Goal: Task Accomplishment & Management: Complete application form

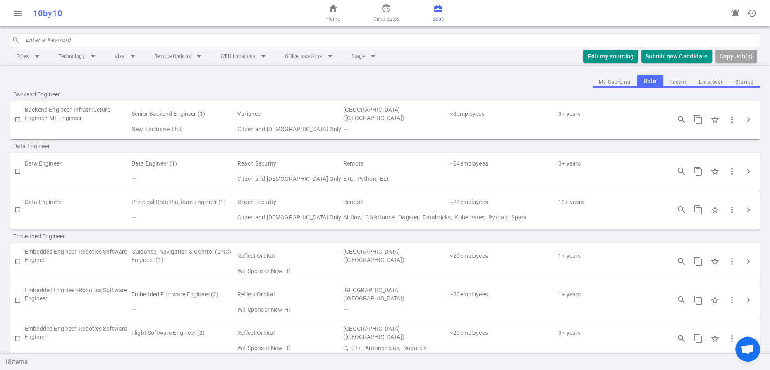
click at [17, 178] on input "checkbox" at bounding box center [18, 171] width 14 height 14
checkbox input "true"
click at [666, 63] on button "Submit Candidate to ( 1 ) Jobs" at bounding box center [666, 57] width 92 height 14
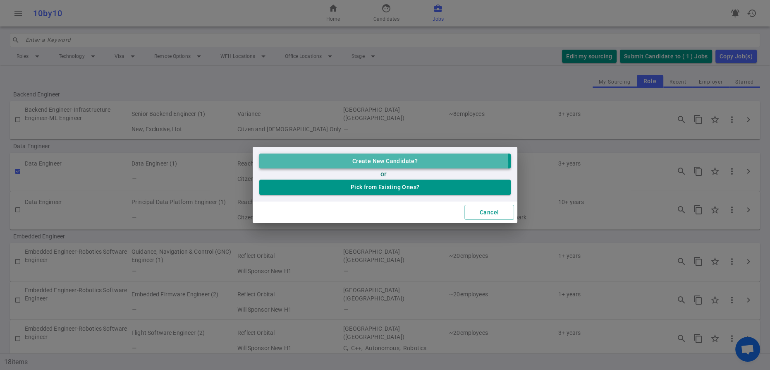
click at [355, 158] on button "Create New Candidate?" at bounding box center [384, 160] width 251 height 15
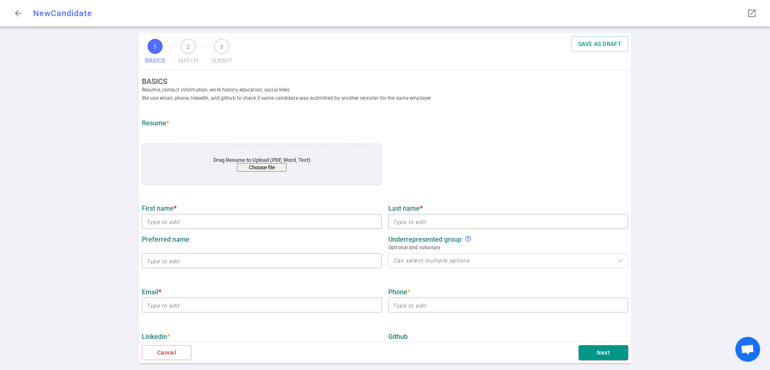
click at [256, 172] on button "Choose file" at bounding box center [262, 167] width 50 height 9
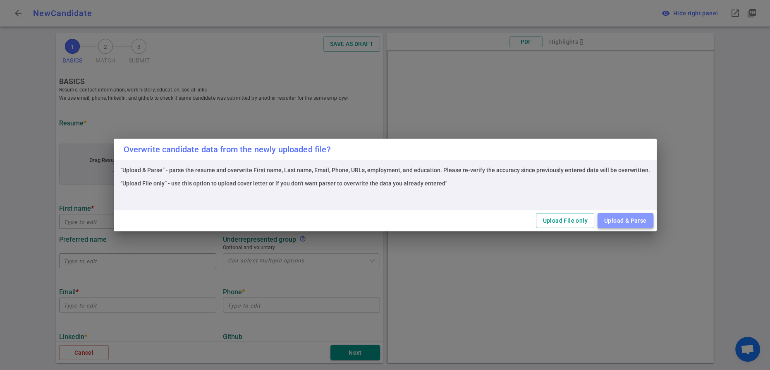
click at [654, 220] on button "Upload & Parse" at bounding box center [626, 220] width 56 height 15
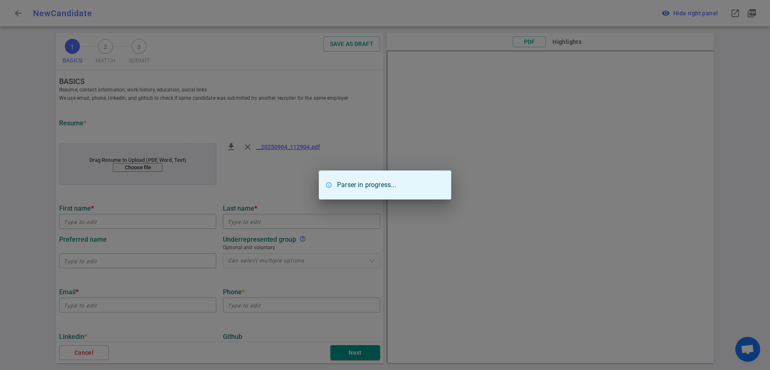
type input "Alok"
type input "[PERSON_NAME]"
type input "[EMAIL_ADDRESS][DOMAIN_NAME]"
type input "Count Distinct, Llc"
type textarea "Independent Consultant - Data Engineer, Analytics Engineer"
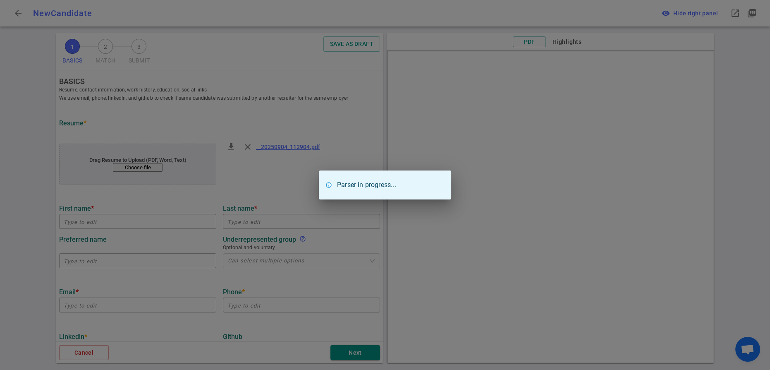
type input "12.3"
type input "[GEOGRAPHIC_DATA][PERSON_NAME]"
type input "Biomedical Engineering"
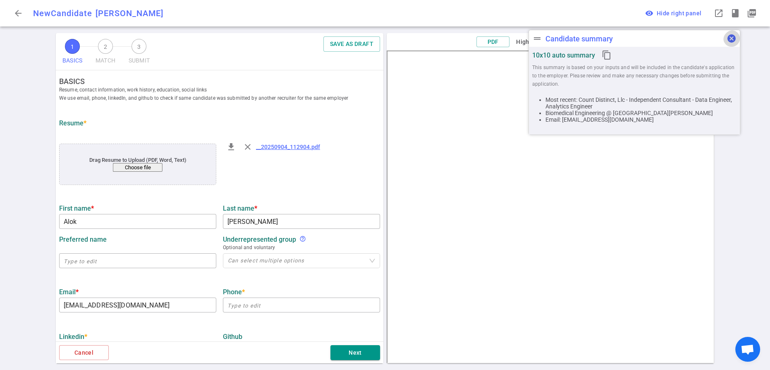
click at [729, 40] on span "cancel" at bounding box center [732, 39] width 10 height 10
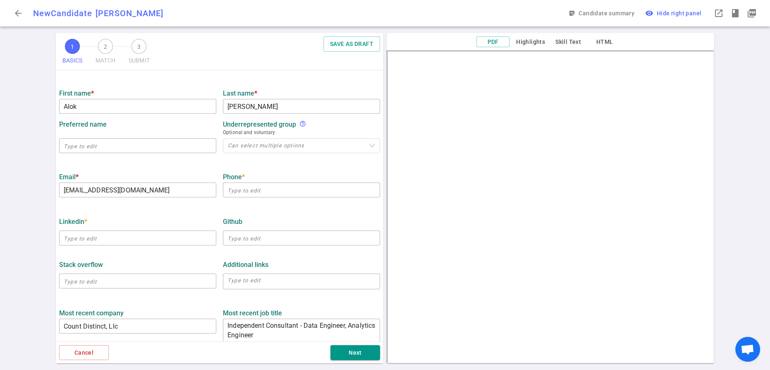
scroll to position [119, 0]
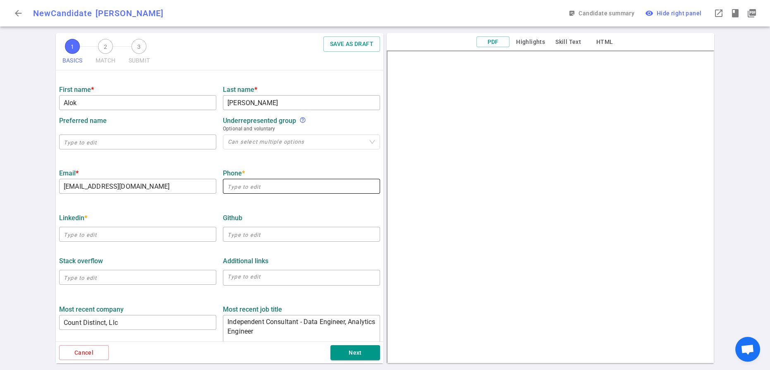
click at [241, 193] on input "text" at bounding box center [301, 186] width 157 height 13
type input "650.387.0724"
click at [179, 249] on ul "BASICS Resume, contact information, work history, education, social links We us…" at bounding box center [220, 250] width 328 height 596
click at [130, 241] on input "text" at bounding box center [137, 233] width 157 height 13
paste input "[URL][DOMAIN_NAME][PERSON_NAME]"
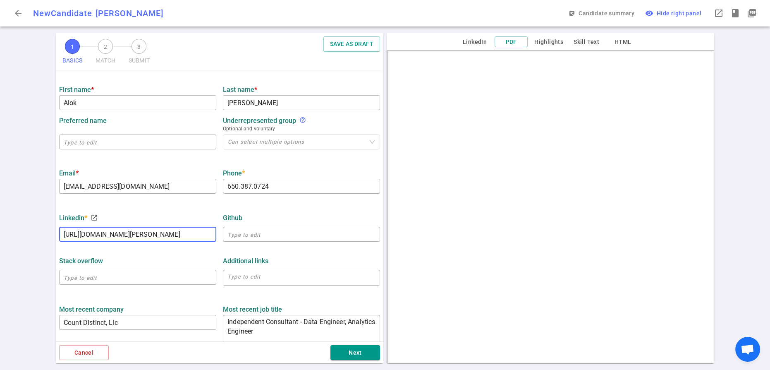
scroll to position [0, 60]
click at [133, 290] on div "Stack Overflow ​ Additional links x ​" at bounding box center [220, 269] width 328 height 44
type input "[URL][DOMAIN_NAME][PERSON_NAME]"
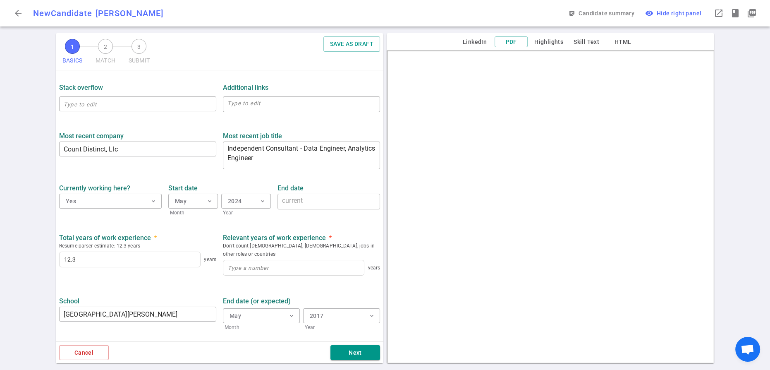
scroll to position [293, 0]
click at [154, 155] on input "Count Distinct, Llc" at bounding box center [137, 147] width 157 height 13
type input "Shockwave Medical"
click at [324, 167] on textarea "Independent Consultant - Data Engineer, Analytics Engineer" at bounding box center [301, 155] width 148 height 24
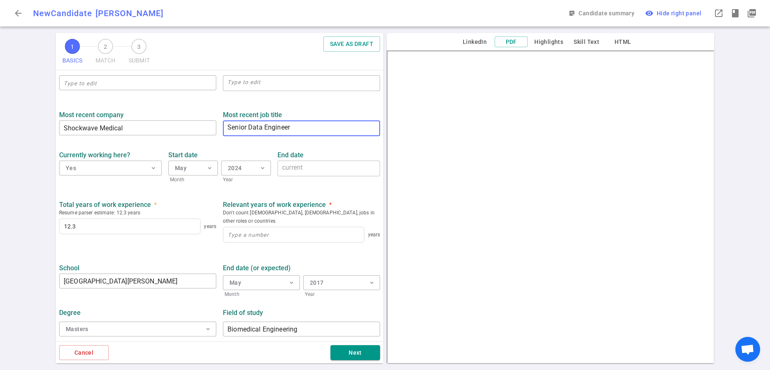
scroll to position [355, 0]
type textarea "Senior Data Engineer"
click at [268, 242] on input at bounding box center [293, 234] width 141 height 15
type input "12"
click at [166, 249] on div "Total years of work experience * Resume parser estimate: 12.3 years 12.3 years …" at bounding box center [220, 221] width 328 height 55
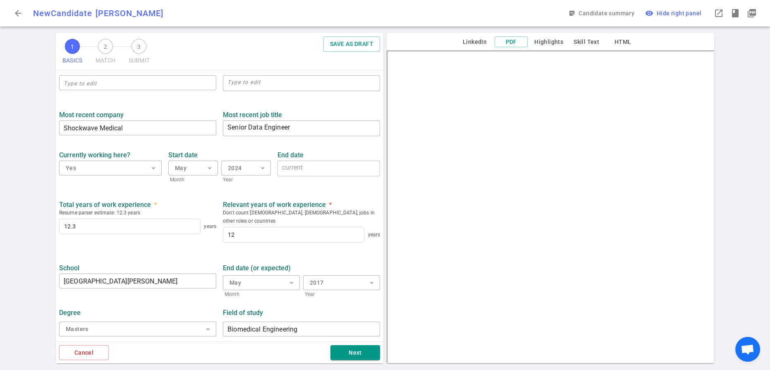
scroll to position [409, 0]
click at [351, 350] on button "Next" at bounding box center [355, 352] width 50 height 15
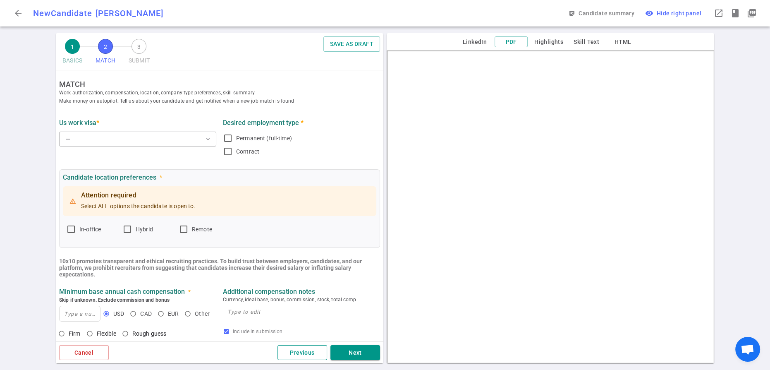
scroll to position [0, 0]
click at [311, 350] on button "Previous" at bounding box center [303, 352] width 50 height 15
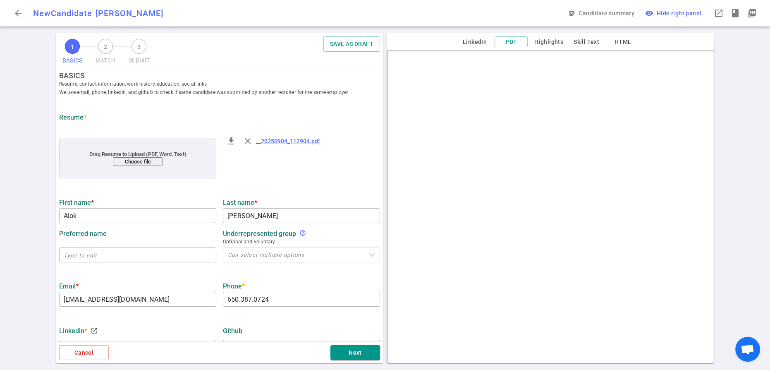
scroll to position [409, 0]
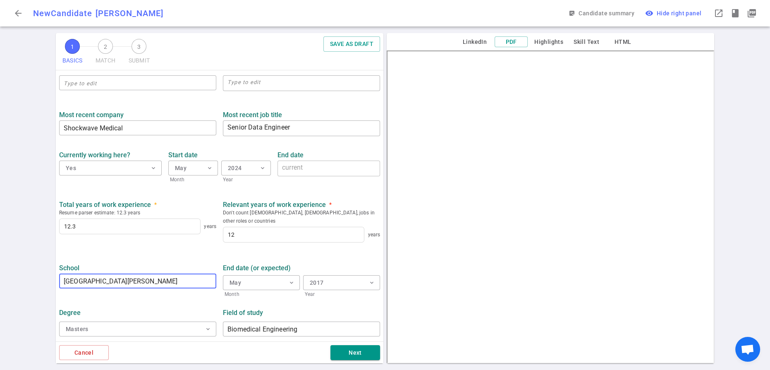
drag, startPoint x: 144, startPoint y: 270, endPoint x: 53, endPoint y: 270, distance: 91.0
click at [53, 270] on div "1 BASICS 2 MATCH 3 SUBMIT SAVE AS DRAFT BASICS Resume, contact information, wor…" at bounding box center [385, 201] width 770 height 337
type input "[GEOGRAPHIC_DATA][US_STATE][PERSON_NAME]"
click at [369, 279] on span "expand_more" at bounding box center [372, 282] width 7 height 7
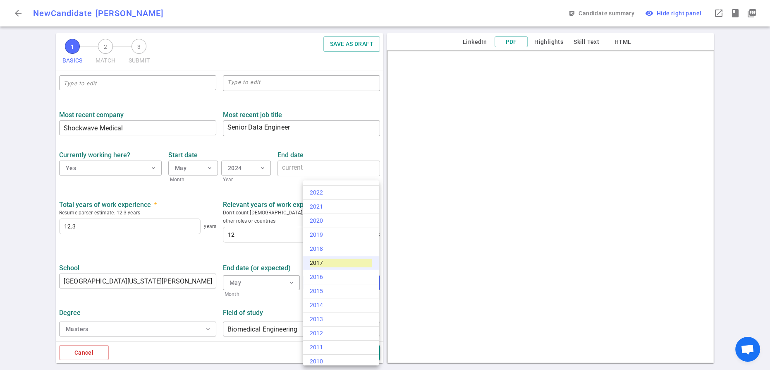
scroll to position [55, 0]
click at [327, 333] on div "2012" at bounding box center [341, 328] width 62 height 9
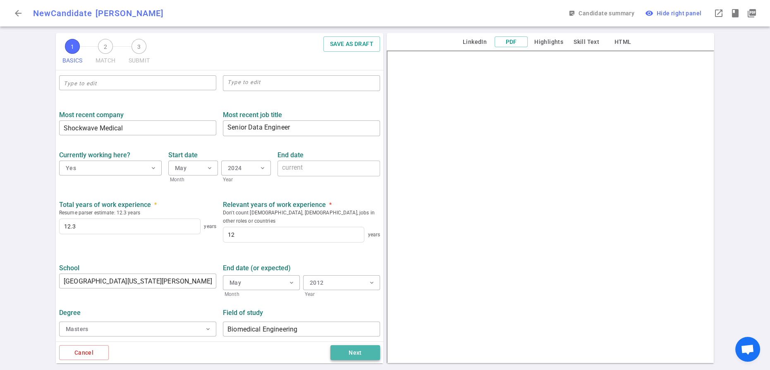
click at [354, 352] on button "Next" at bounding box center [355, 352] width 50 height 15
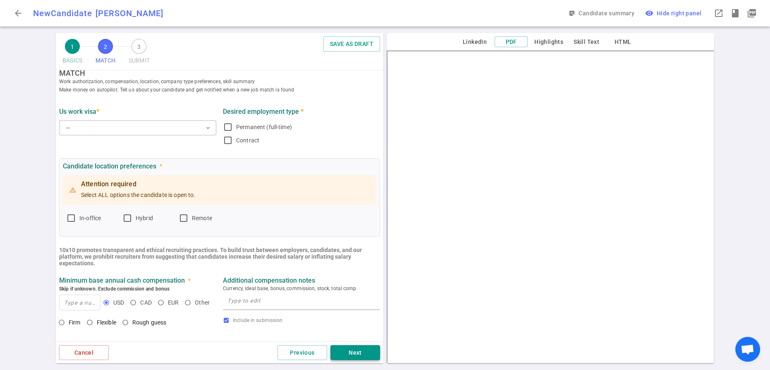
scroll to position [0, 0]
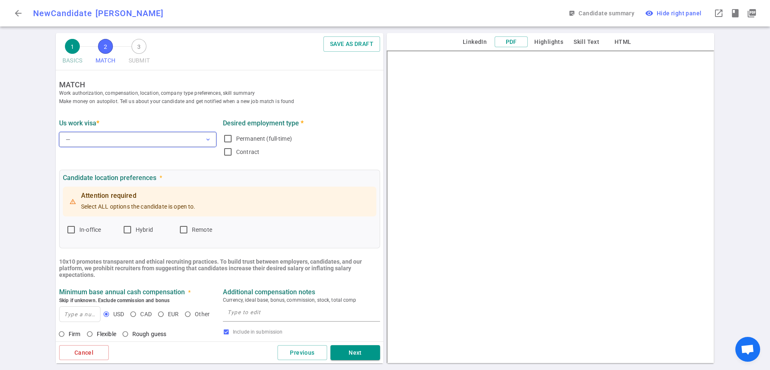
click at [207, 143] on span "expand_more" at bounding box center [208, 139] width 7 height 7
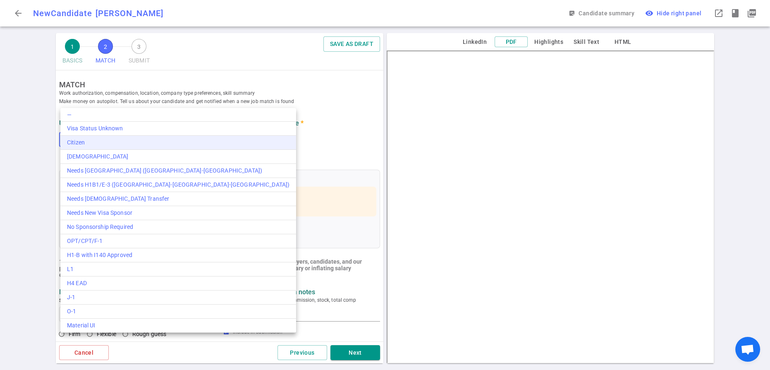
click at [110, 146] on div "Citizen" at bounding box center [178, 142] width 223 height 9
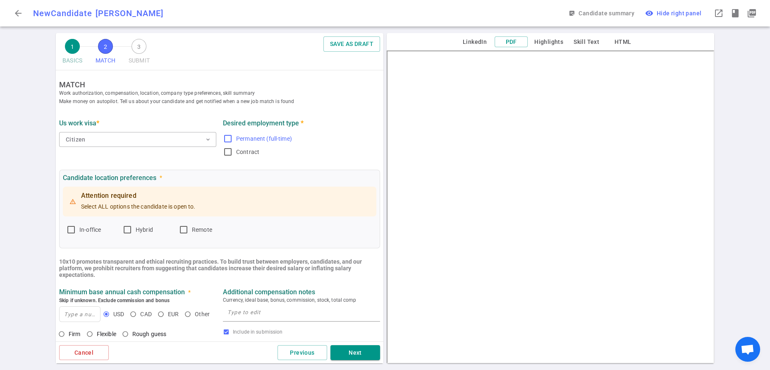
click at [230, 144] on input "Permanent (full-time)" at bounding box center [228, 139] width 10 height 10
checkbox input "true"
click at [189, 235] on input "Remote" at bounding box center [184, 230] width 10 height 10
checkbox input "true"
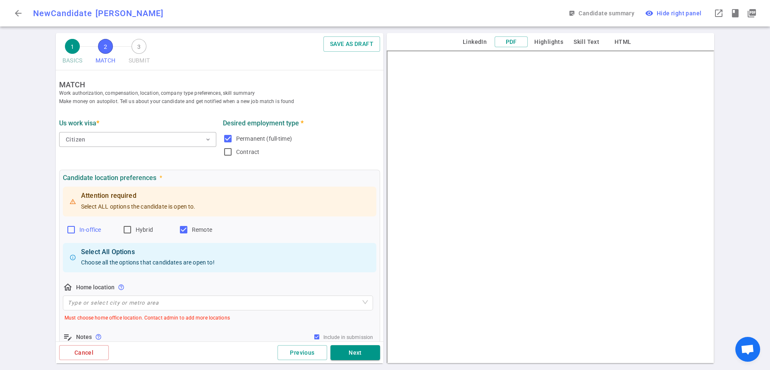
click at [131, 235] on input "Hybrid" at bounding box center [127, 230] width 10 height 10
checkbox input "true"
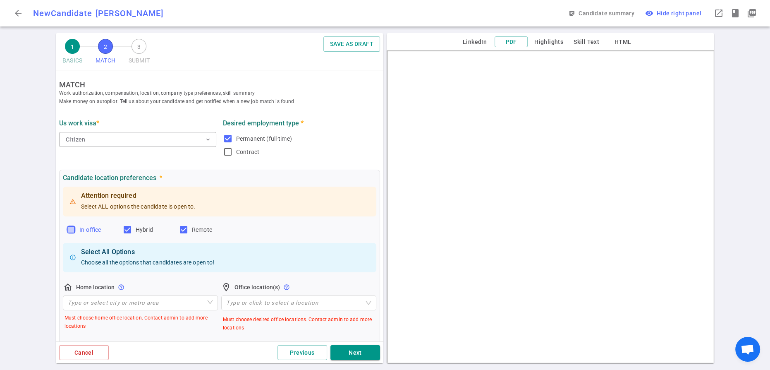
click at [76, 235] on input "In-office" at bounding box center [71, 230] width 10 height 10
checkbox input "true"
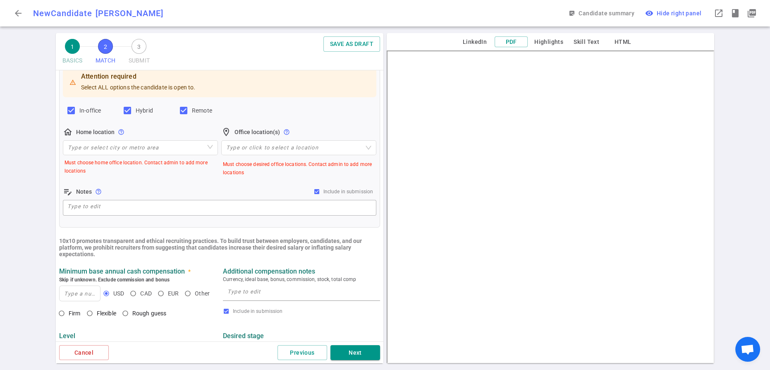
scroll to position [124, 0]
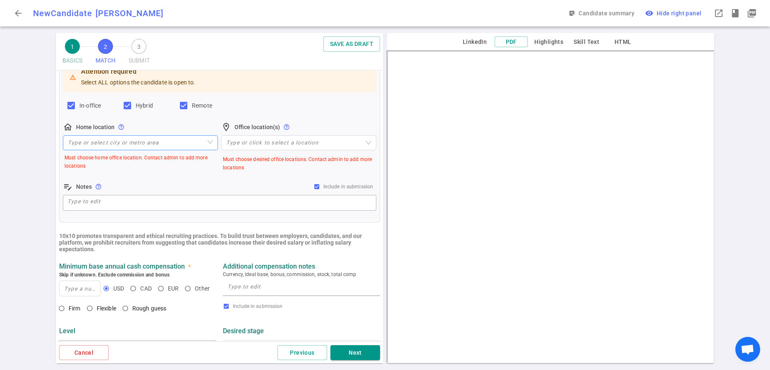
click at [129, 150] on input "search" at bounding box center [140, 143] width 145 height 14
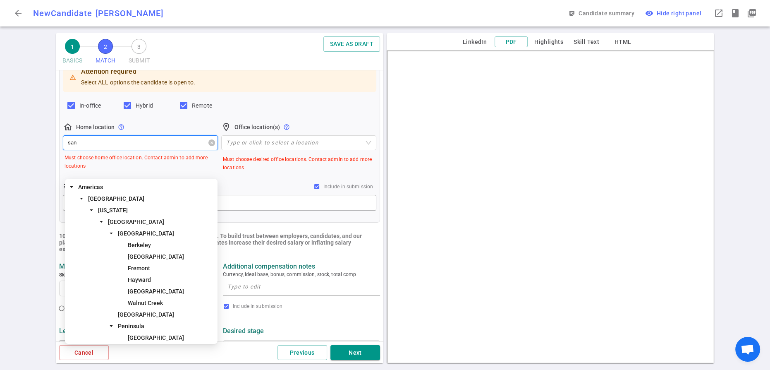
type input "san f"
click at [154, 221] on span "[GEOGRAPHIC_DATA]" at bounding box center [136, 221] width 56 height 7
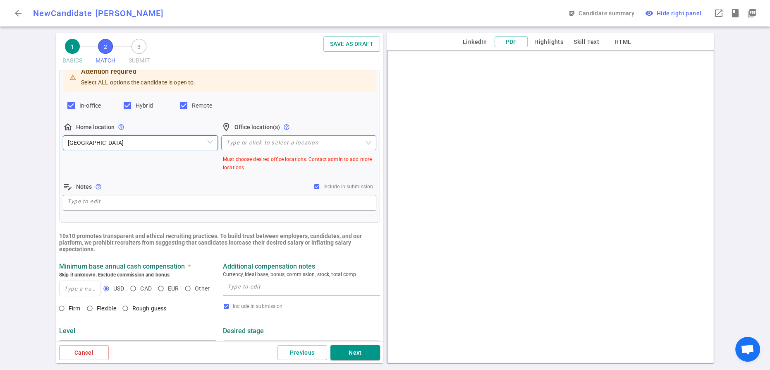
click at [275, 146] on div at bounding box center [294, 142] width 143 height 6
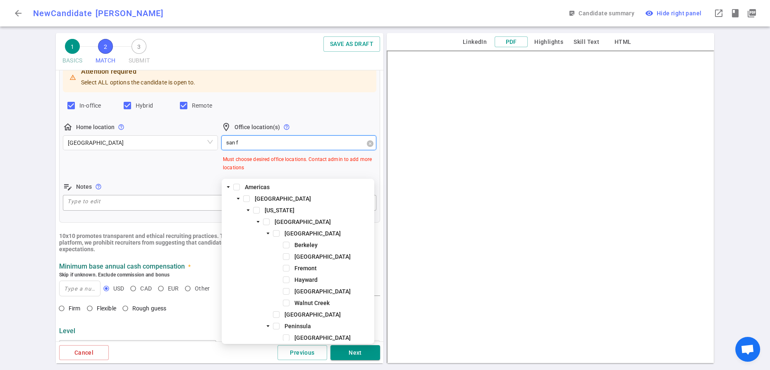
type input "san fr"
click at [265, 222] on span at bounding box center [266, 221] width 7 height 7
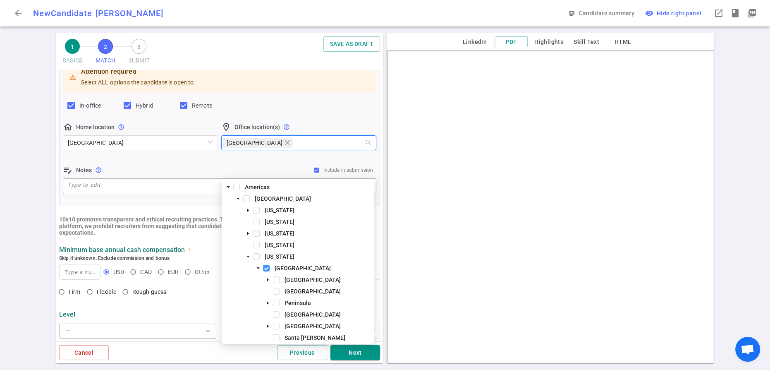
scroll to position [0, 0]
click at [182, 175] on div "edit_note Notes help_outline Include in submission" at bounding box center [220, 170] width 314 height 10
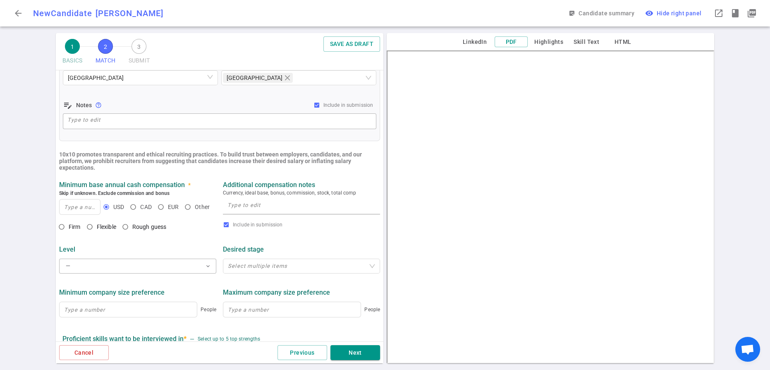
scroll to position [204, 0]
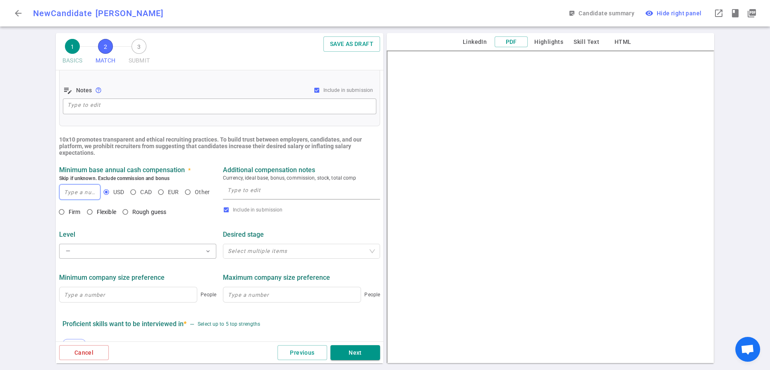
click at [76, 199] on input at bounding box center [80, 191] width 41 height 15
type input "200,000"
click at [132, 219] on input "Rough guess" at bounding box center [125, 212] width 14 height 14
radio input "true"
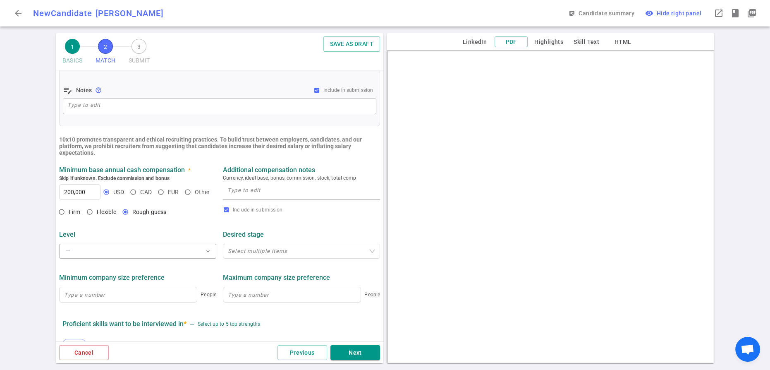
scroll to position [0, 0]
click at [241, 197] on textarea at bounding box center [301, 191] width 148 height 12
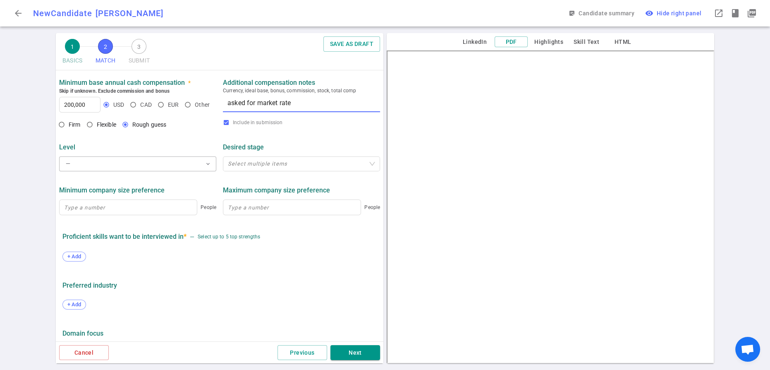
scroll to position [292, 0]
type textarea "asked for market rate"
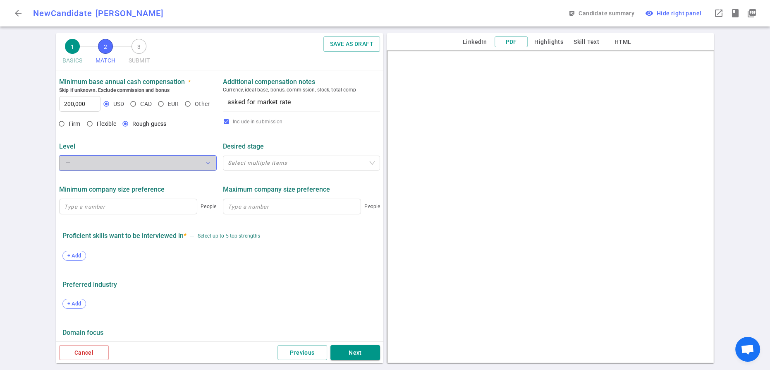
click at [207, 166] on span "expand_more" at bounding box center [208, 163] width 7 height 7
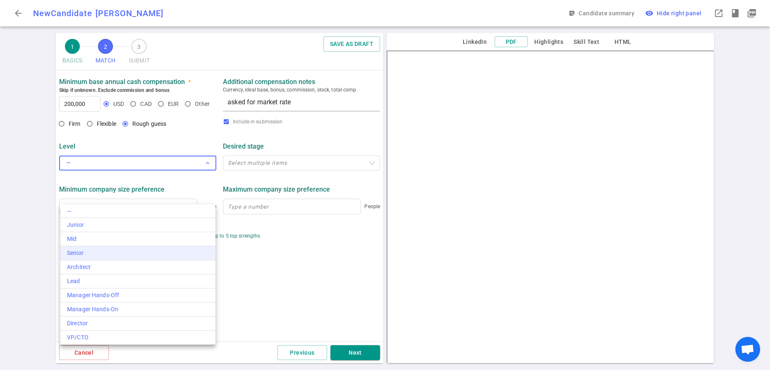
click at [96, 257] on div "Senior" at bounding box center [138, 253] width 142 height 9
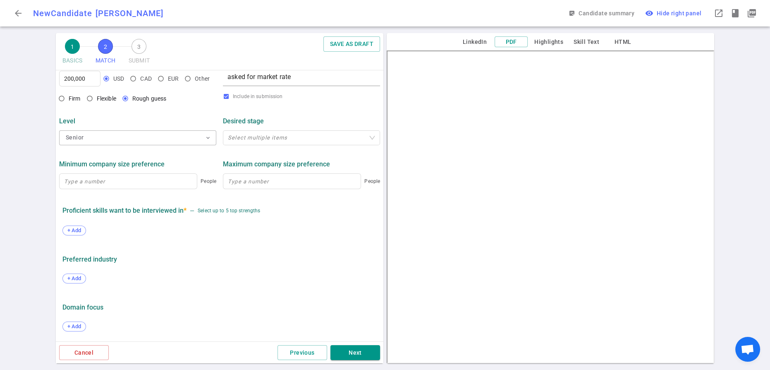
scroll to position [360, 0]
click at [84, 233] on span "+ Add" at bounding box center [74, 230] width 19 height 6
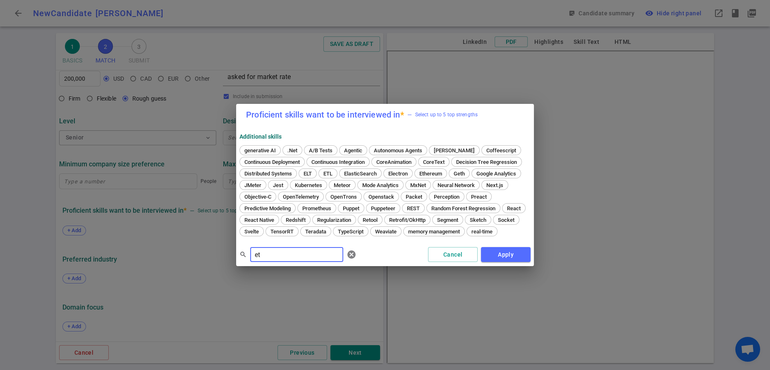
type input "etl"
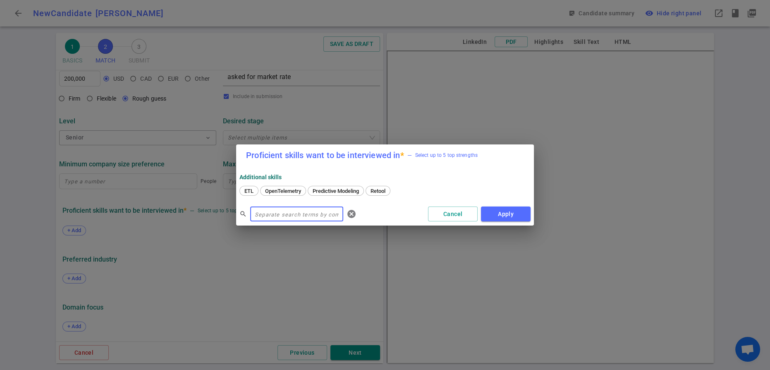
type input "ETl"
type input "Snowflake, BigQuery, Redshift, [PERSON_NAME], PostgreSQL, MySQL,"
click at [267, 194] on span "Snowflake" at bounding box center [257, 191] width 31 height 6
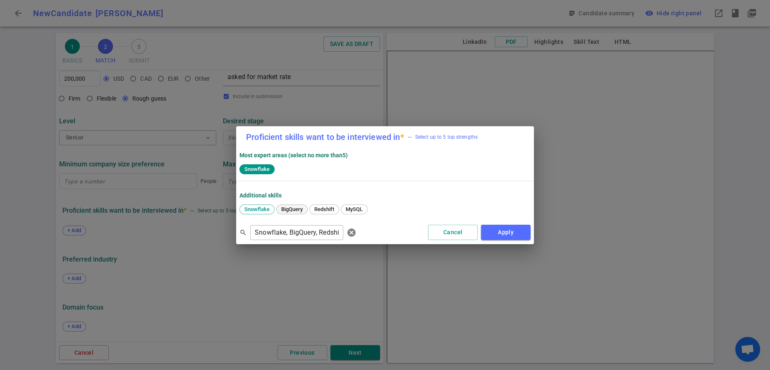
click at [304, 212] on span "BigQuery" at bounding box center [291, 209] width 27 height 6
click at [337, 212] on span "Redshift" at bounding box center [324, 209] width 26 height 6
click at [366, 212] on span "MySQL" at bounding box center [354, 209] width 23 height 6
click at [357, 237] on span "cancel" at bounding box center [352, 232] width 10 height 10
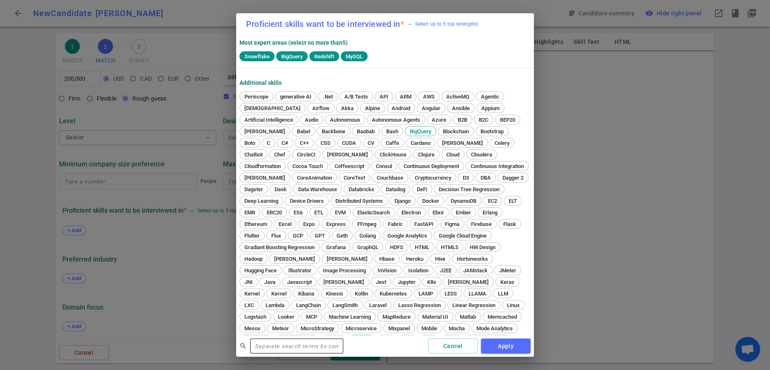
click at [290, 341] on input "text" at bounding box center [296, 345] width 93 height 13
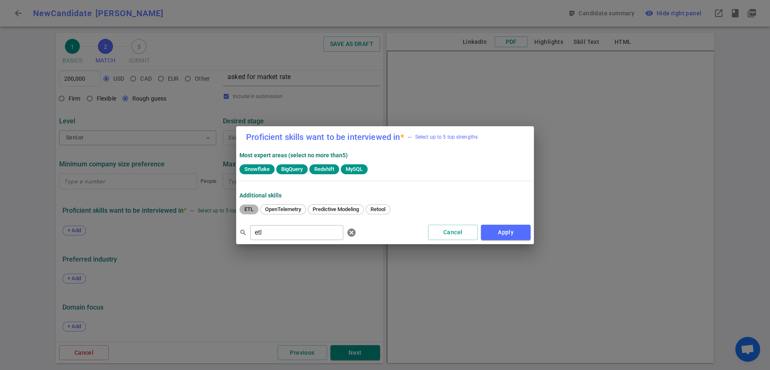
click at [250, 212] on span "ETL" at bounding box center [249, 209] width 15 height 6
click at [271, 239] on input "etl" at bounding box center [296, 232] width 93 height 13
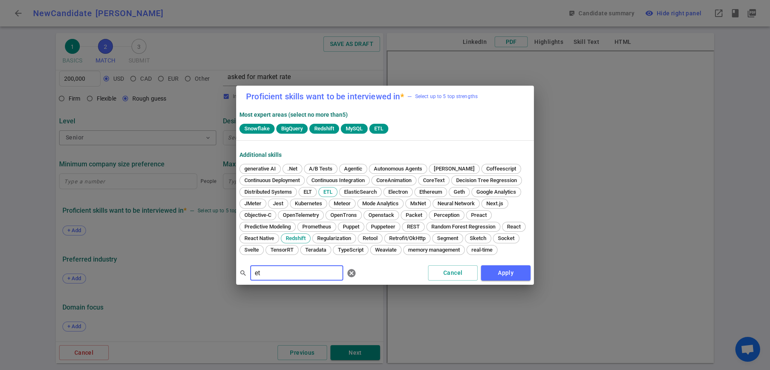
type input "e"
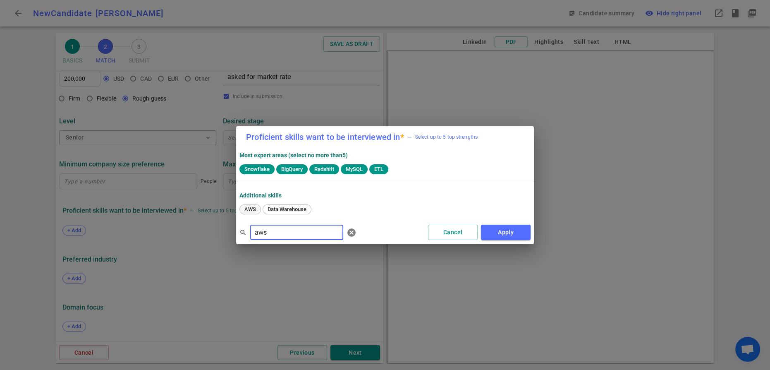
click at [255, 212] on span "AWS" at bounding box center [250, 209] width 17 height 6
click at [366, 172] on span "MySQL" at bounding box center [354, 169] width 24 height 6
click at [276, 239] on input "aws" at bounding box center [296, 232] width 93 height 13
type input "a"
click at [261, 212] on span "Airflow" at bounding box center [253, 209] width 23 height 6
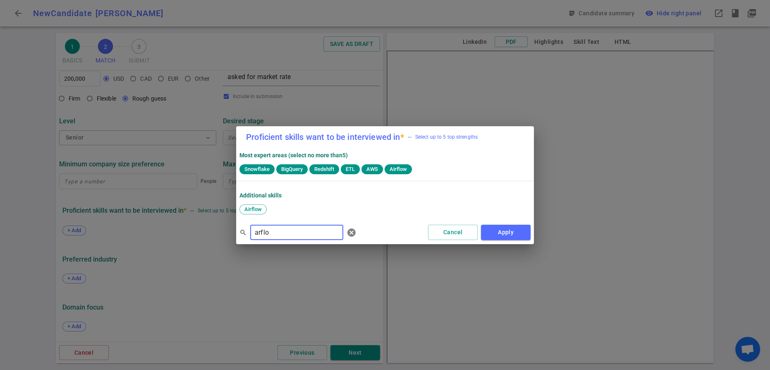
click at [282, 239] on input "arflo" at bounding box center [296, 232] width 93 height 13
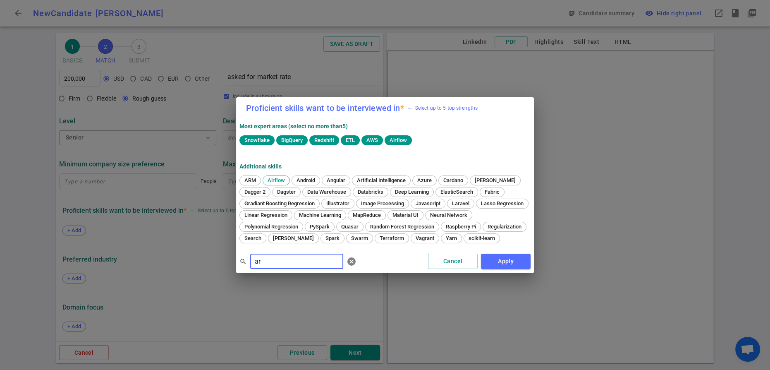
type input "a"
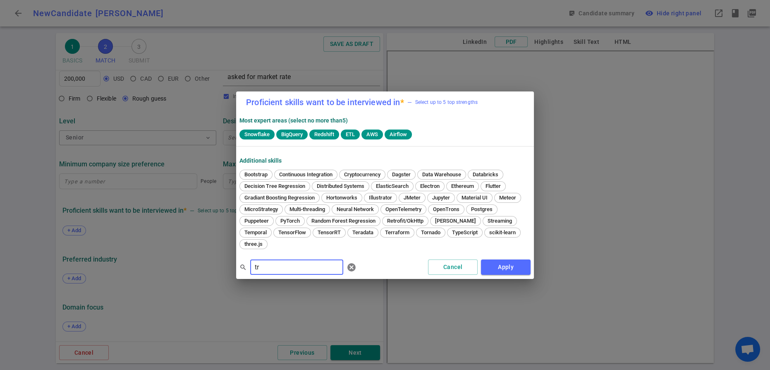
type input "t"
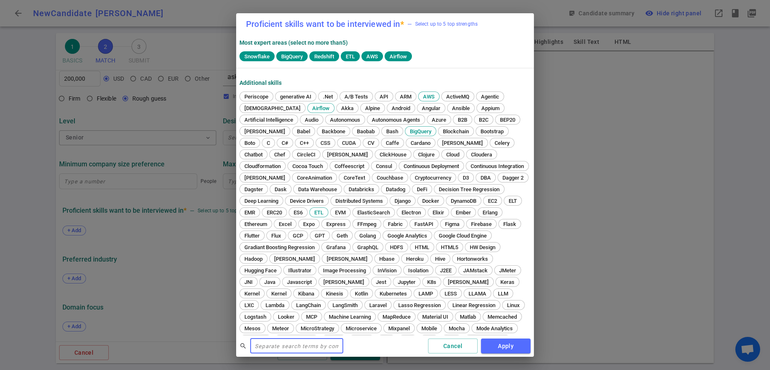
click at [289, 344] on input "text" at bounding box center [296, 345] width 93 height 13
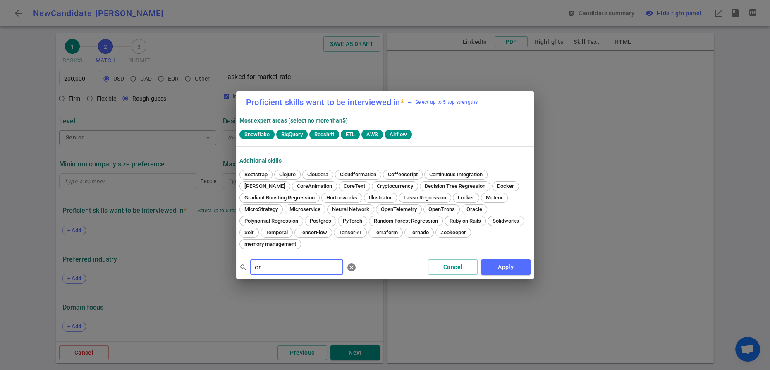
type input "o"
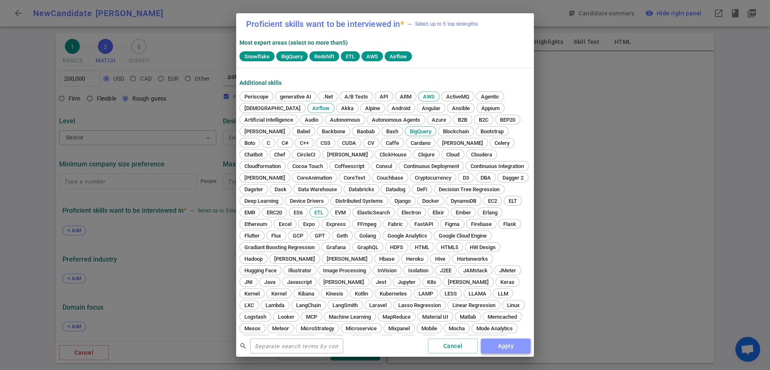
click at [502, 347] on button "Apply" at bounding box center [506, 345] width 50 height 15
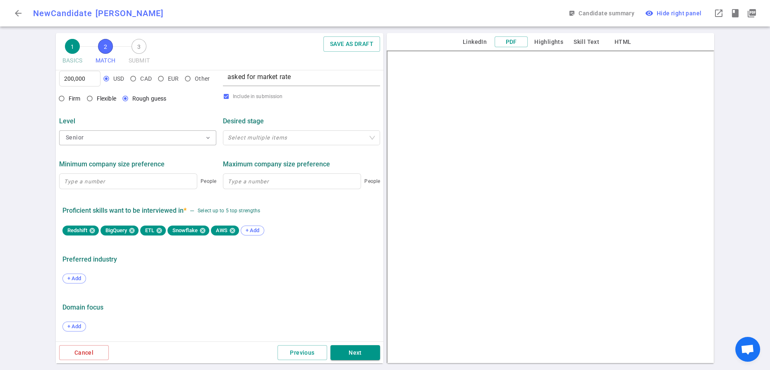
scroll to position [411, 0]
click at [351, 345] on button "Next" at bounding box center [355, 352] width 50 height 15
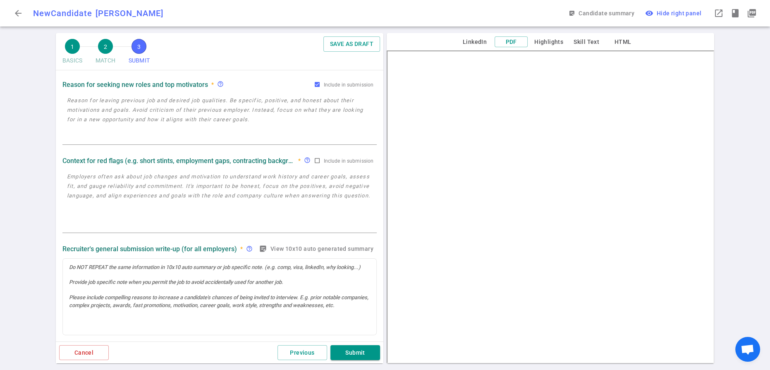
scroll to position [0, 0]
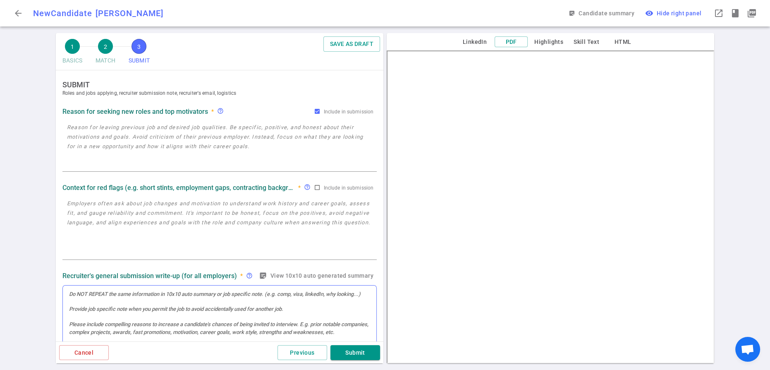
click at [175, 318] on div at bounding box center [220, 323] width 314 height 77
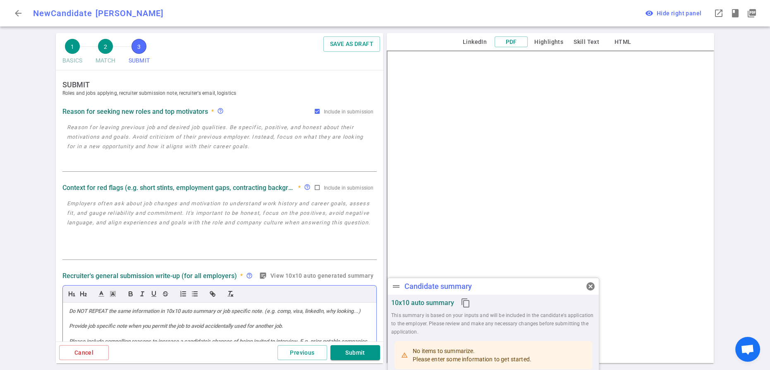
paste div
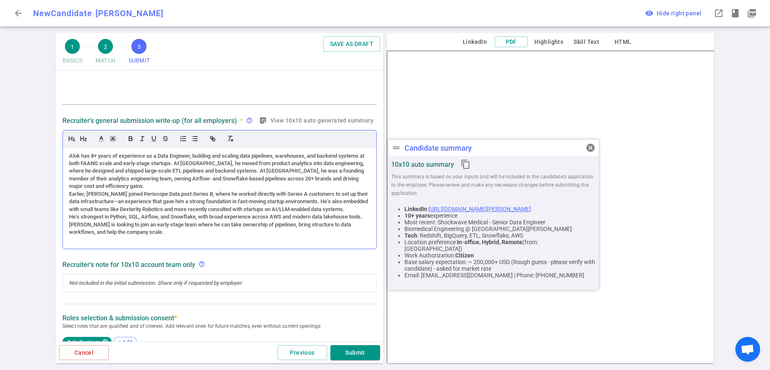
click at [69, 244] on div "Alok has 8+ years of experience as a Data Engineer, building and scaling data p…" at bounding box center [220, 197] width 314 height 101
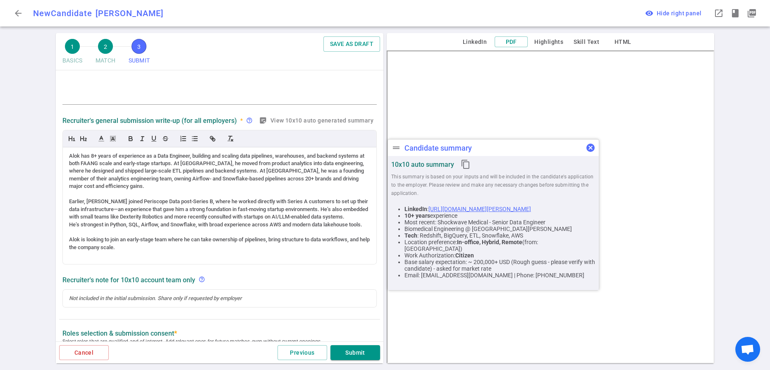
click at [590, 149] on span "cancel" at bounding box center [591, 148] width 10 height 10
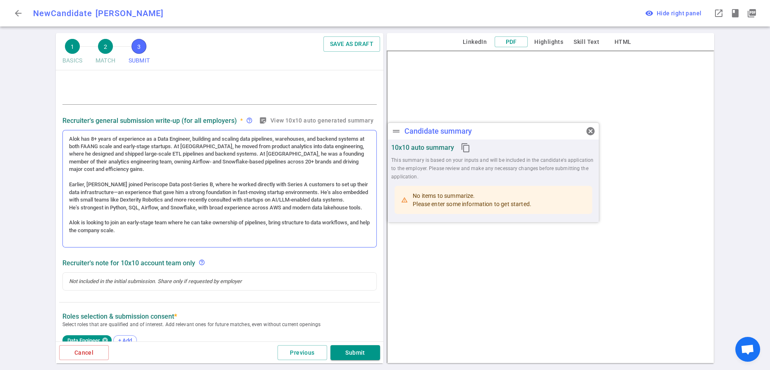
click at [110, 211] on div "He’s strongest in Python, SQL, Airflow, and Snowflake, with broad experience ac…" at bounding box center [219, 207] width 301 height 7
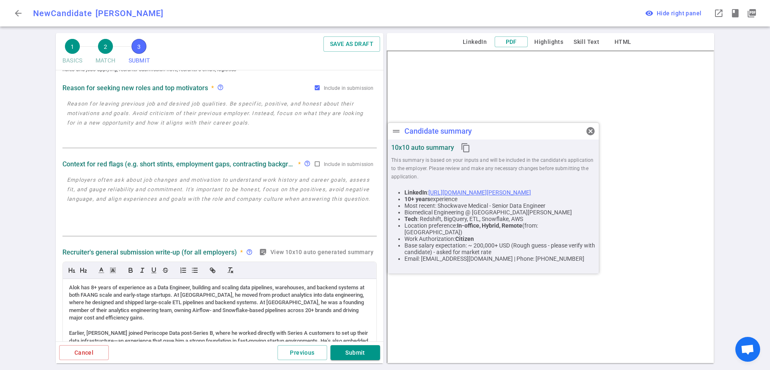
scroll to position [23, 0]
click at [85, 127] on textarea at bounding box center [219, 123] width 305 height 48
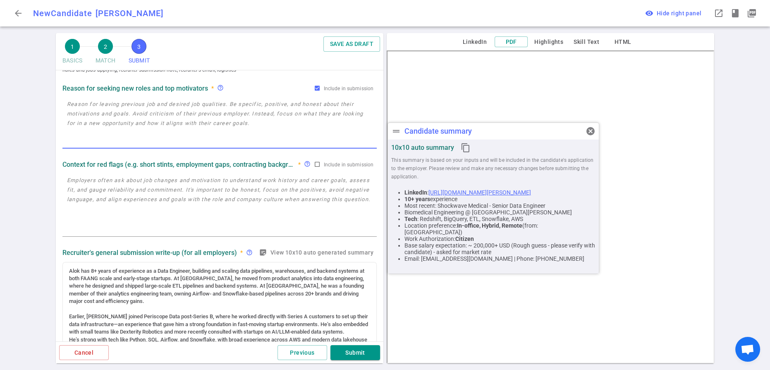
paste textarea "[PERSON_NAME] has been consulting with [PERSON_NAME] Capital and startups since…"
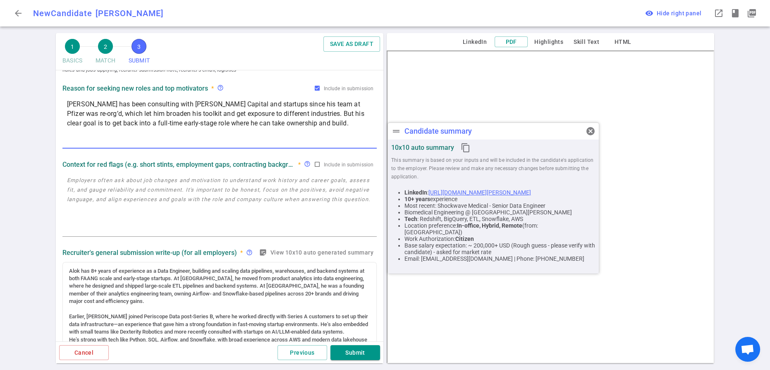
type textarea "[PERSON_NAME] has been consulting with [PERSON_NAME] Capital and startups since…"
click at [115, 211] on textarea at bounding box center [219, 205] width 305 height 60
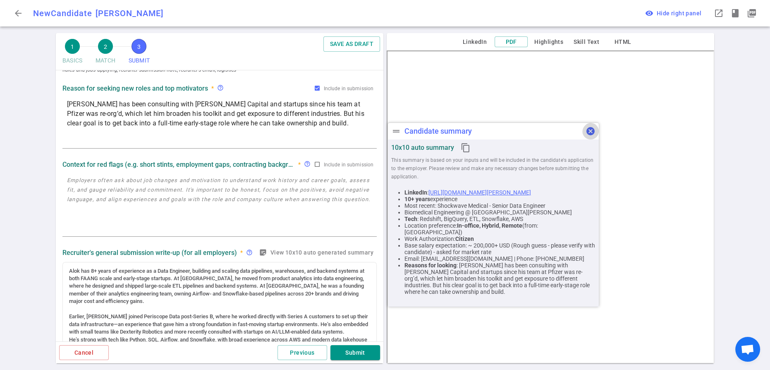
click at [590, 132] on span "cancel" at bounding box center [591, 131] width 10 height 10
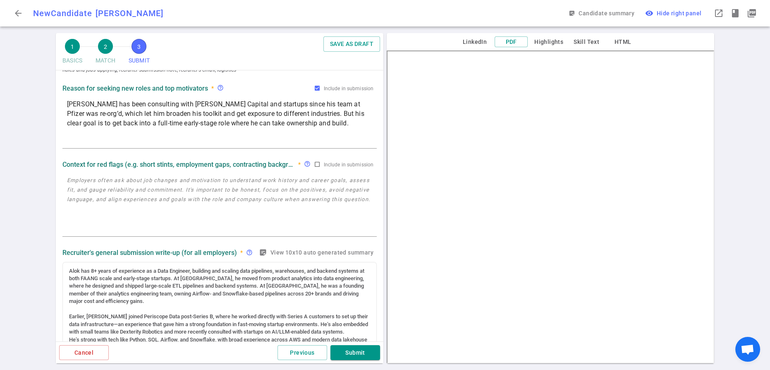
click at [155, 206] on textarea at bounding box center [219, 205] width 305 height 60
paste textarea "Why he wants to work in a startup He said he’s actively searching for early-sta…"
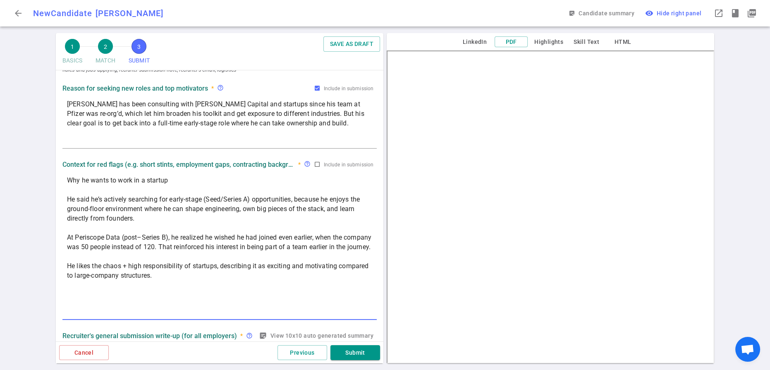
type textarea "Why he wants to work in a startup He said he’s actively searching for early-sta…"
click at [314, 168] on input "Include in submission" at bounding box center [317, 164] width 7 height 7
checkbox input "true"
click at [206, 197] on textarea "Why he wants to work in a startup He said he’s actively searching for early-sta…" at bounding box center [219, 246] width 305 height 143
click at [119, 220] on textarea "Why he wants to work in a startup? He said he’s actively searching for early-st…" at bounding box center [219, 246] width 305 height 143
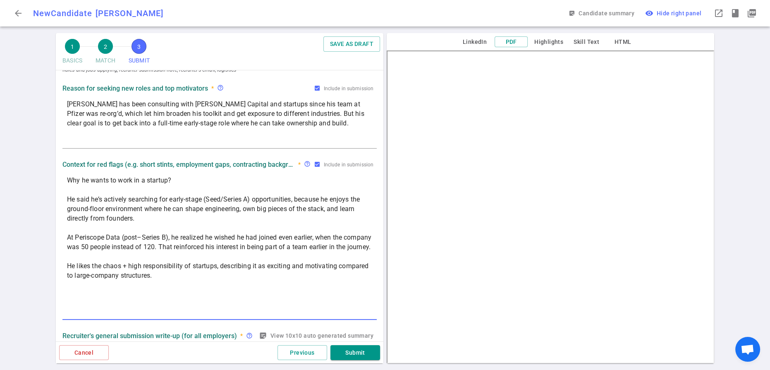
click at [119, 220] on textarea "Why he wants to work in a startup? He said he’s actively searching for early-st…" at bounding box center [219, 246] width 305 height 143
click at [79, 265] on textarea "Why he wants to work in a startup? ->Actively searching for early-stage (Seed/S…" at bounding box center [219, 246] width 305 height 143
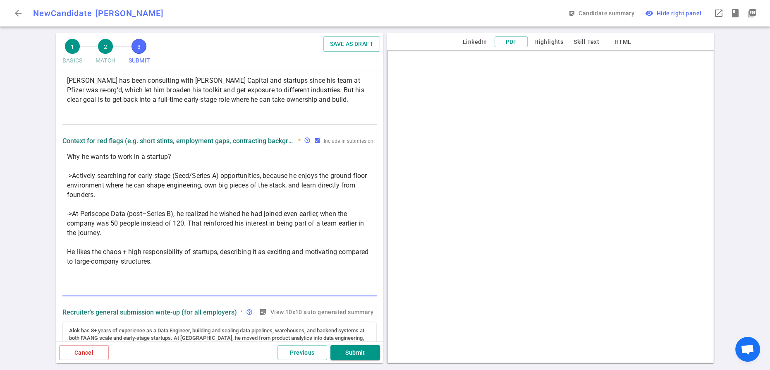
scroll to position [53, 0]
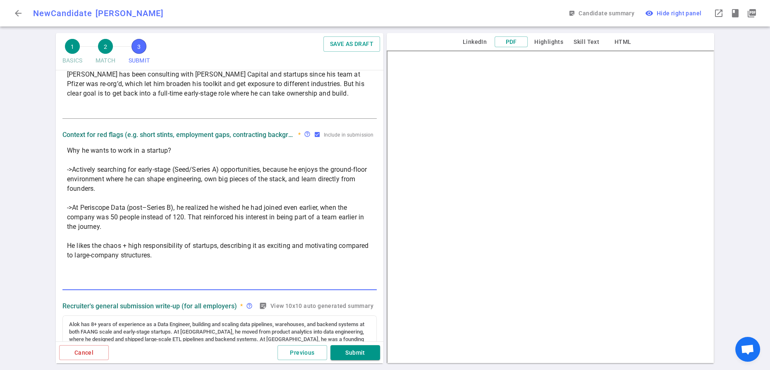
click at [69, 285] on textarea "Why he wants to work in a startup? ->Actively searching for early-stage (Seed/S…" at bounding box center [219, 217] width 305 height 143
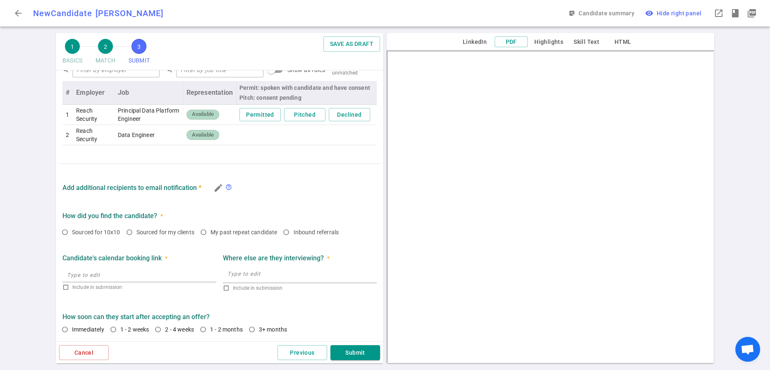
scroll to position [606, 0]
type textarea "Why he wants to work in a startup? ->Actively searching for early-stage (Seed/S…"
click at [136, 239] on input "Sourced for my clients" at bounding box center [129, 232] width 14 height 14
radio input "true"
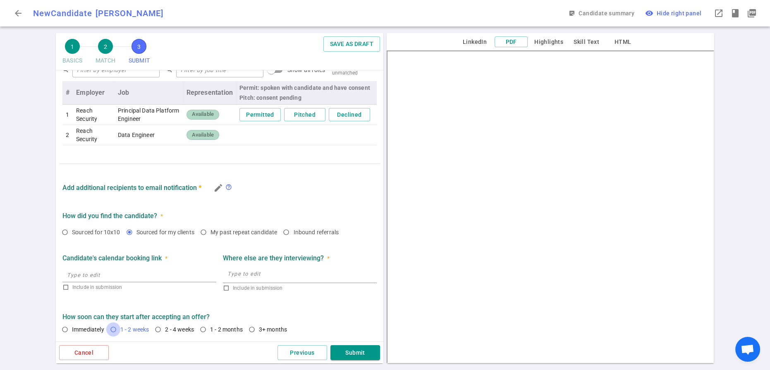
click at [120, 322] on input "1 - 2 weeks" at bounding box center [113, 329] width 14 height 14
radio input "true"
click at [361, 350] on button "Submit" at bounding box center [355, 352] width 50 height 15
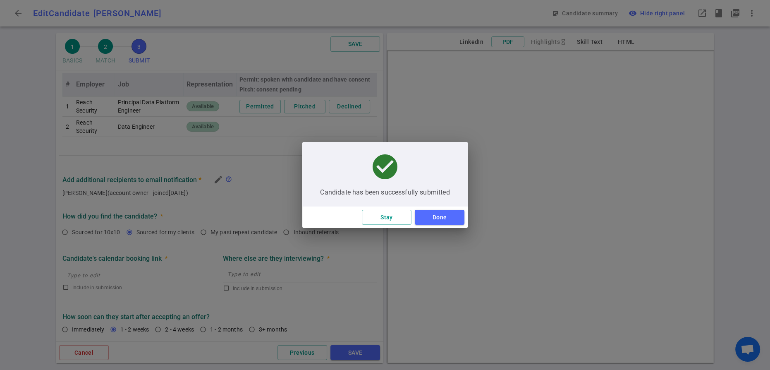
scroll to position [613, 0]
click at [460, 223] on button "Done" at bounding box center [440, 217] width 50 height 15
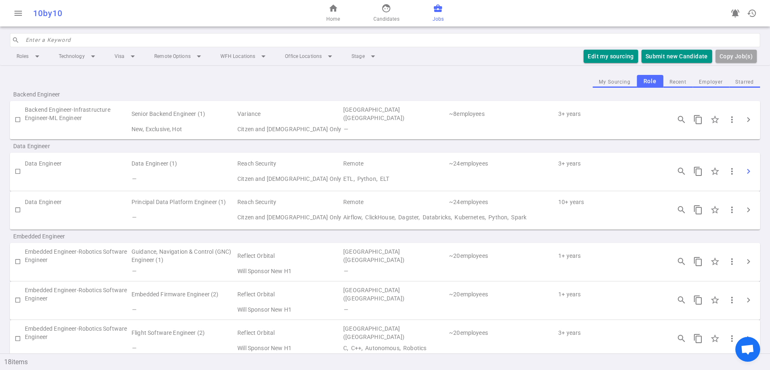
click at [748, 176] on span "chevron_right" at bounding box center [749, 171] width 10 height 10
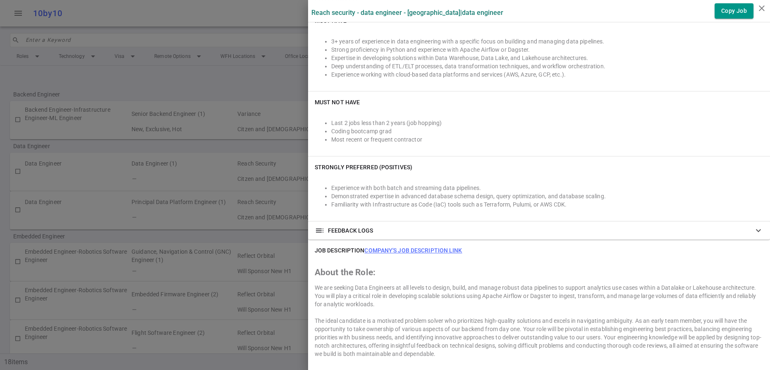
scroll to position [211, 0]
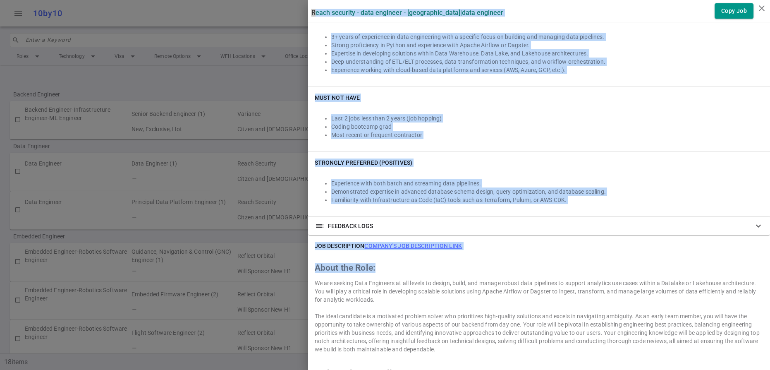
drag, startPoint x: 314, startPoint y: 15, endPoint x: 414, endPoint y: 334, distance: 334.4
click at [480, 235] on div "toc FEEDBACK LOGS expand_more" at bounding box center [539, 226] width 462 height 18
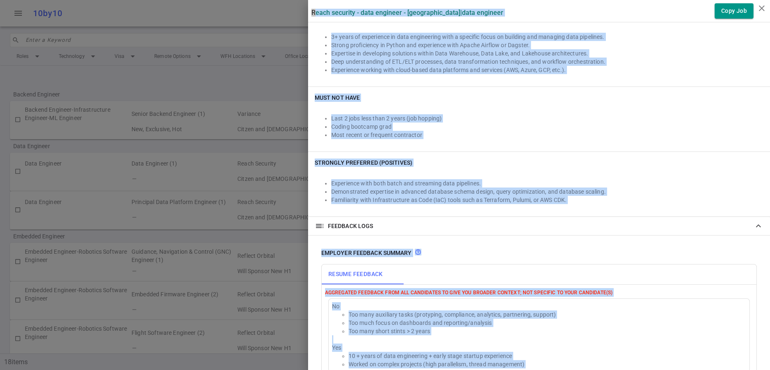
click at [640, 204] on li "Familiarity with Infrastructure as Code (IaC) tools such as Terraform, Pulumi, …" at bounding box center [547, 200] width 432 height 8
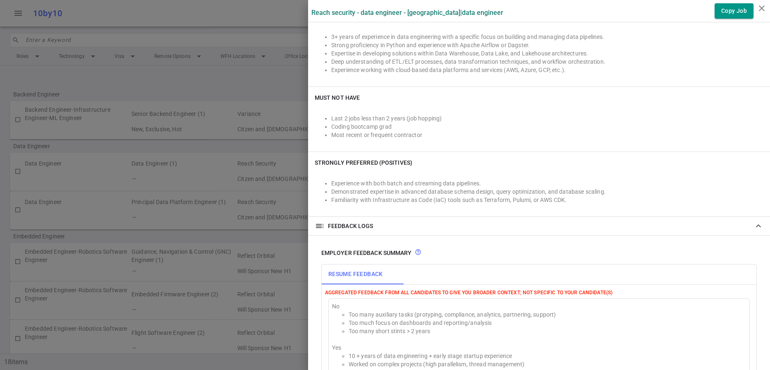
click at [640, 204] on li "Familiarity with Infrastructure as Code (IaC) tools such as Terraform, Pulumi, …" at bounding box center [547, 200] width 432 height 8
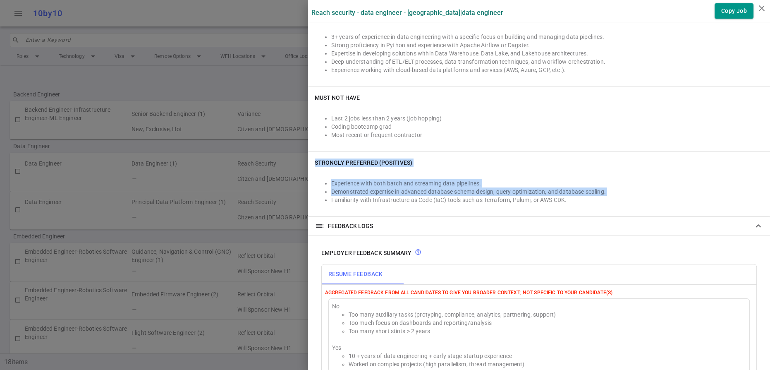
click at [640, 204] on li "Familiarity with Infrastructure as Code (IaC) tools such as Terraform, Pulumi, …" at bounding box center [547, 200] width 432 height 8
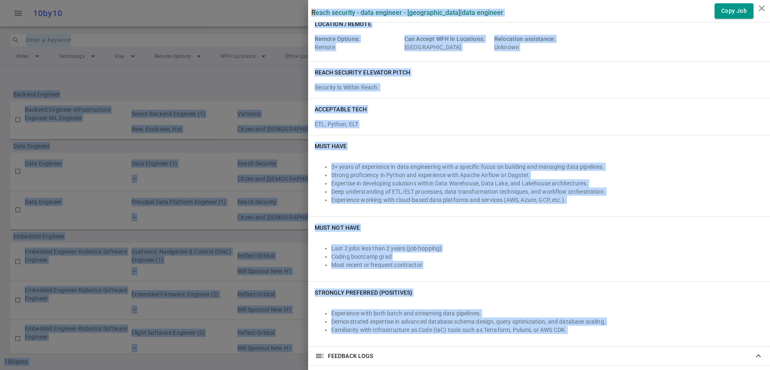
scroll to position [0, 0]
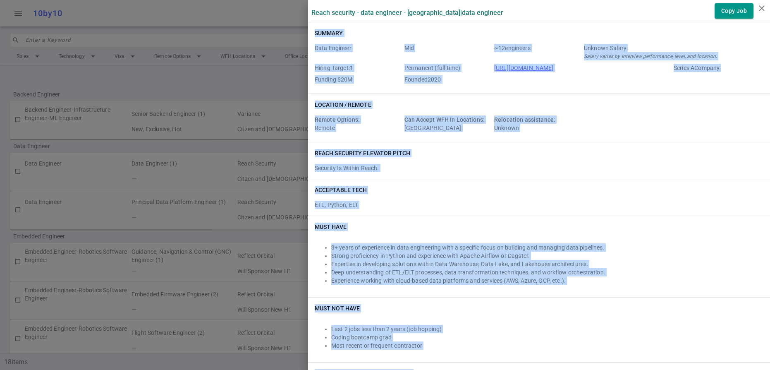
drag, startPoint x: 622, startPoint y: 355, endPoint x: 315, endPoint y: 36, distance: 442.3
copy div "Summary Data Engineer Mid ~ 12 engineers Unknown Salary Salary varies by interv…"
